Goal: Information Seeking & Learning: Check status

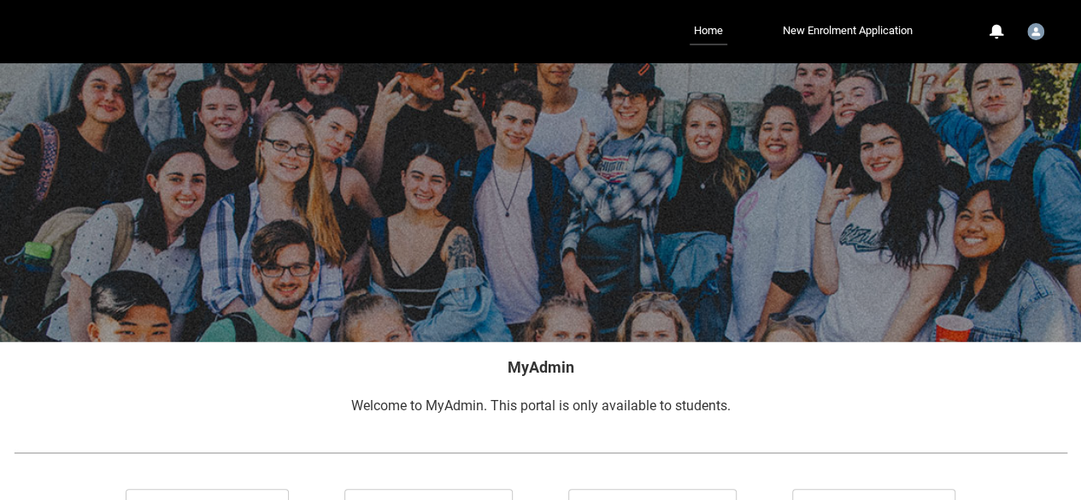
scroll to position [181, 0]
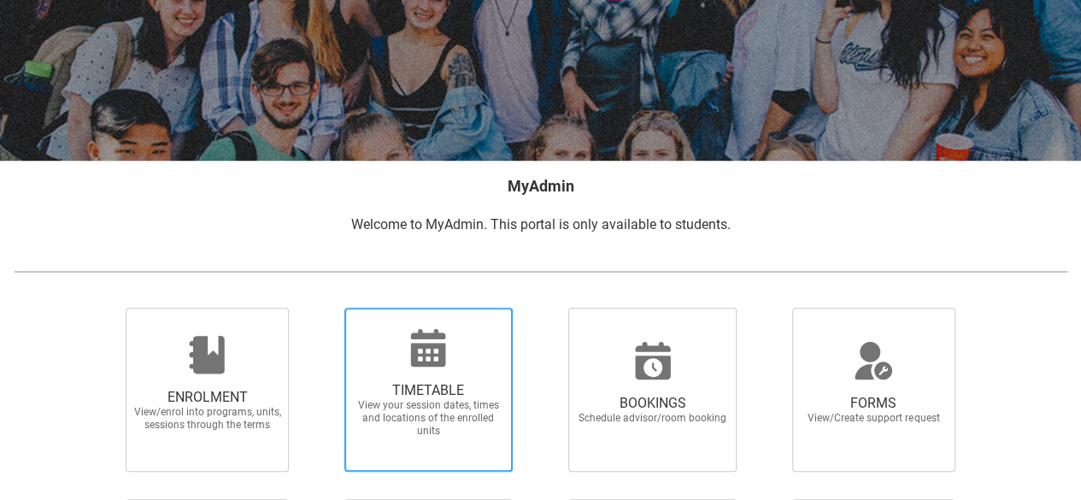
click at [453, 391] on span "TIMETABLE" at bounding box center [428, 390] width 150 height 17
click at [323, 308] on input "TIMETABLE View your session dates, times and locations of the enrolled units" at bounding box center [322, 307] width 1 height 1
radio input "true"
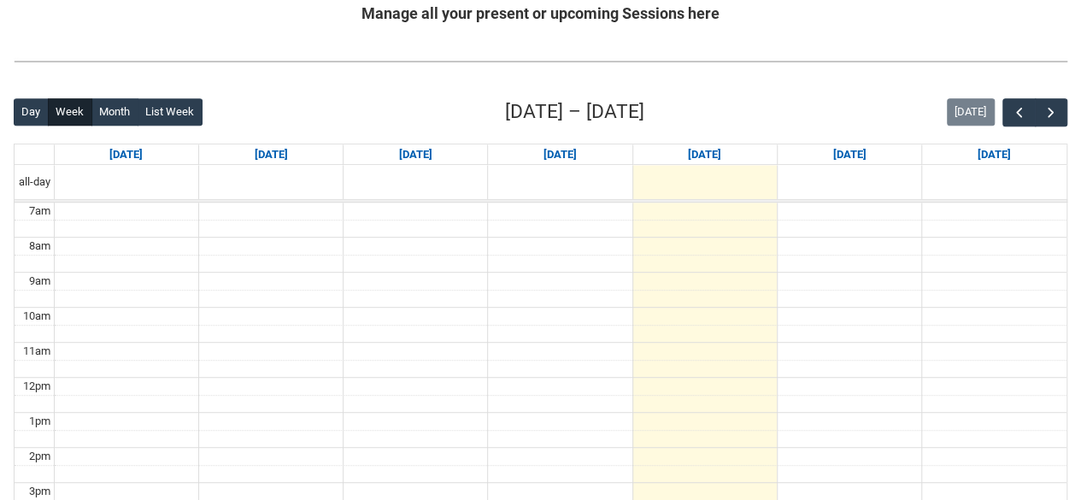
scroll to position [350, 0]
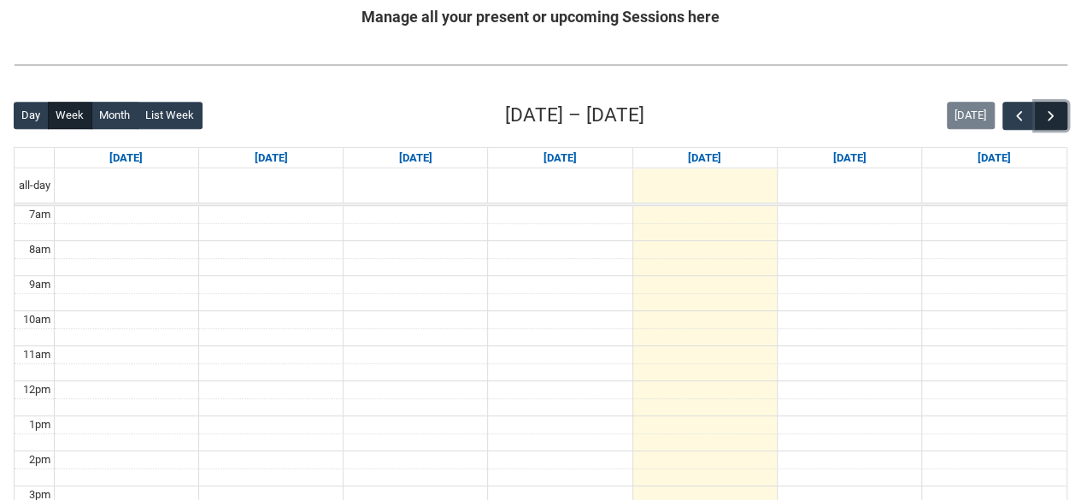
click at [1060, 111] on button "button" at bounding box center [1051, 116] width 32 height 28
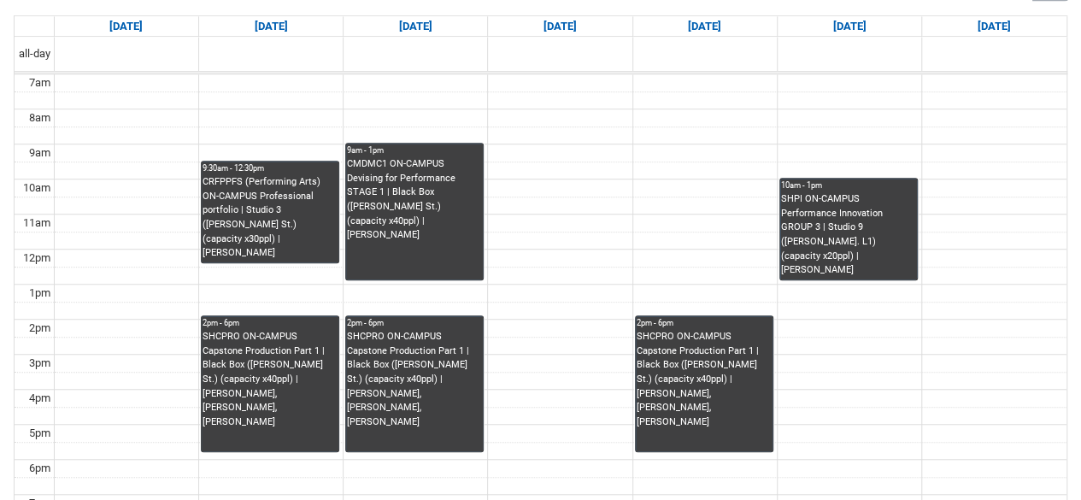
scroll to position [483, 0]
